Goal: Communication & Community: Connect with others

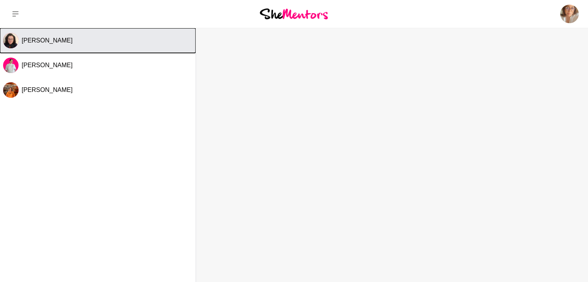
click at [103, 45] on button "[PERSON_NAME]" at bounding box center [98, 40] width 196 height 25
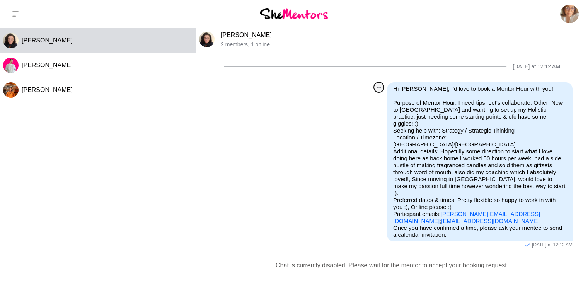
click at [375, 88] on button "Open Message Actions Menu" at bounding box center [379, 87] width 10 height 10
click at [378, 87] on icon "Open Message Actions Menu" at bounding box center [379, 88] width 4 height 2
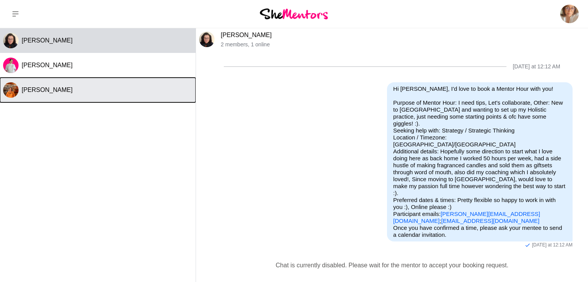
click at [91, 91] on div "[PERSON_NAME]" at bounding box center [107, 90] width 171 height 8
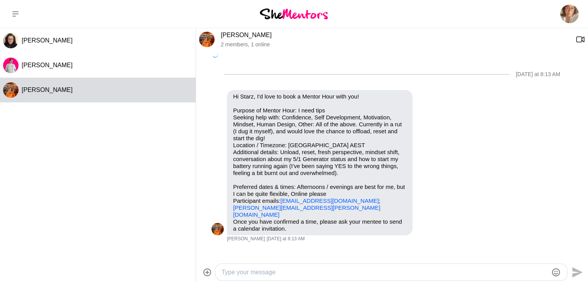
scroll to position [102, 0]
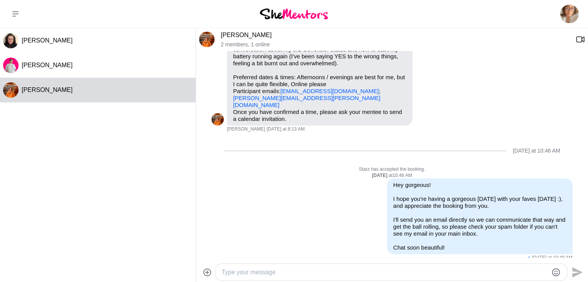
click at [339, 276] on textarea "Type your message" at bounding box center [385, 272] width 326 height 9
type textarea "H"
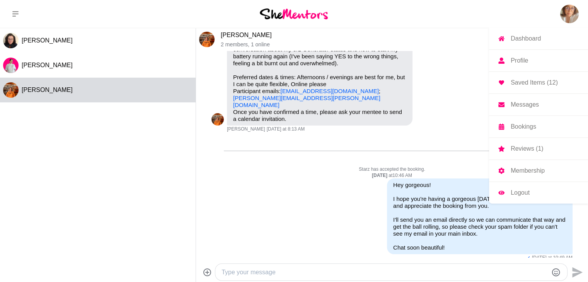
click at [569, 15] on img at bounding box center [569, 14] width 19 height 19
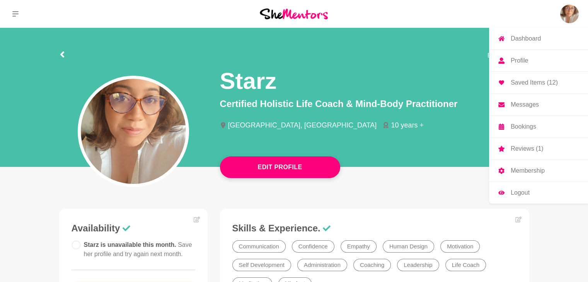
click at [527, 152] on link "Reviews (1)" at bounding box center [538, 149] width 99 height 22
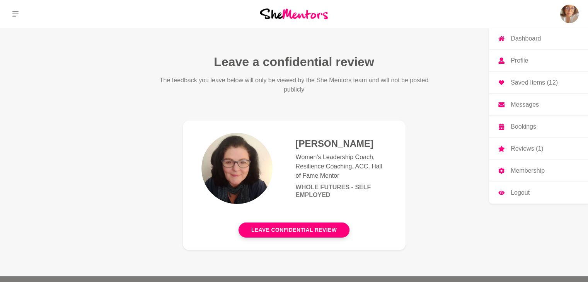
click at [525, 126] on p "Bookings" at bounding box center [524, 127] width 26 height 6
